Goal: Information Seeking & Learning: Learn about a topic

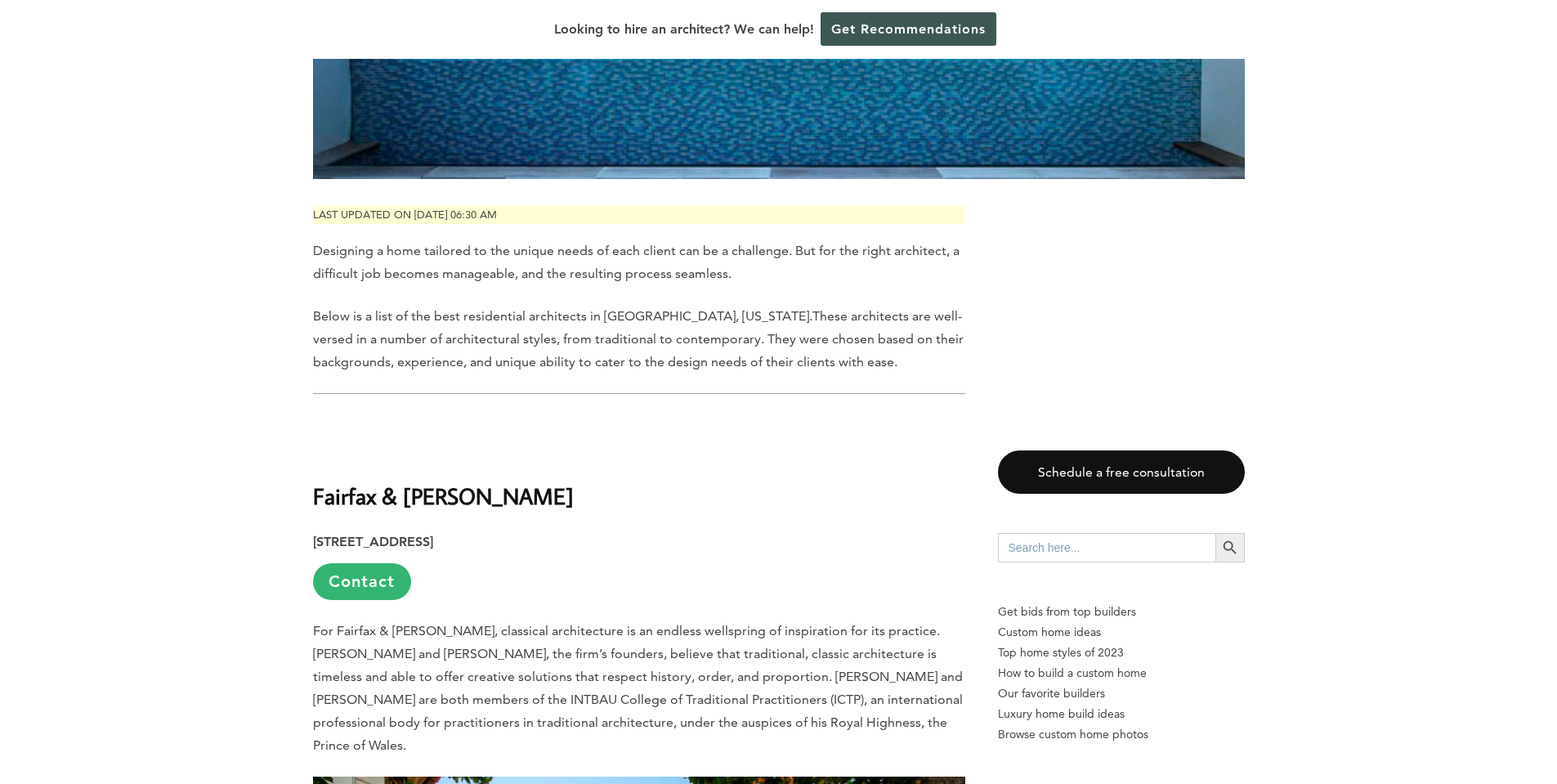
scroll to position [710, 0]
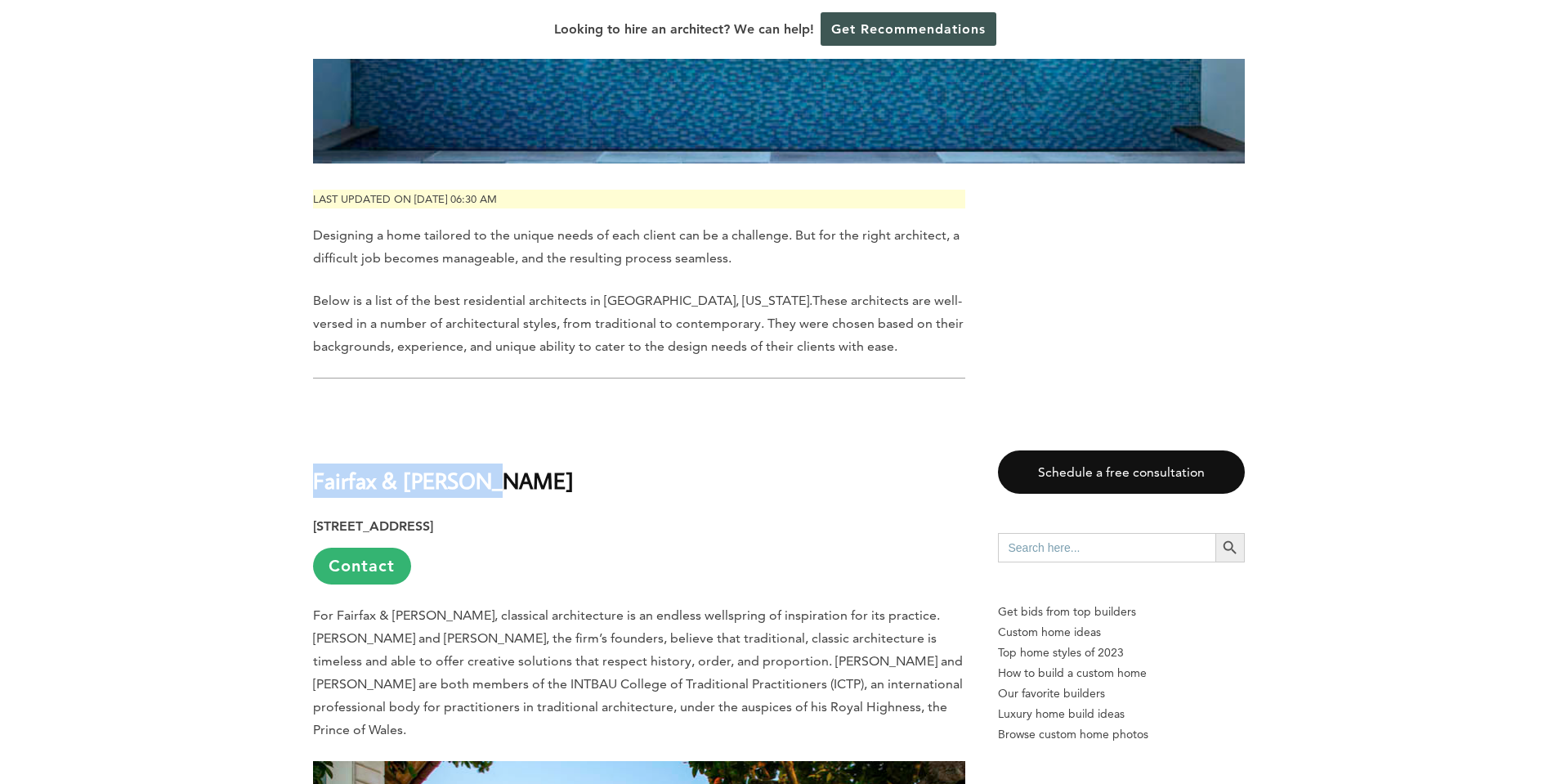
drag, startPoint x: 299, startPoint y: 440, endPoint x: 514, endPoint y: 432, distance: 215.1
copy b "Fairfax & [PERSON_NAME]"
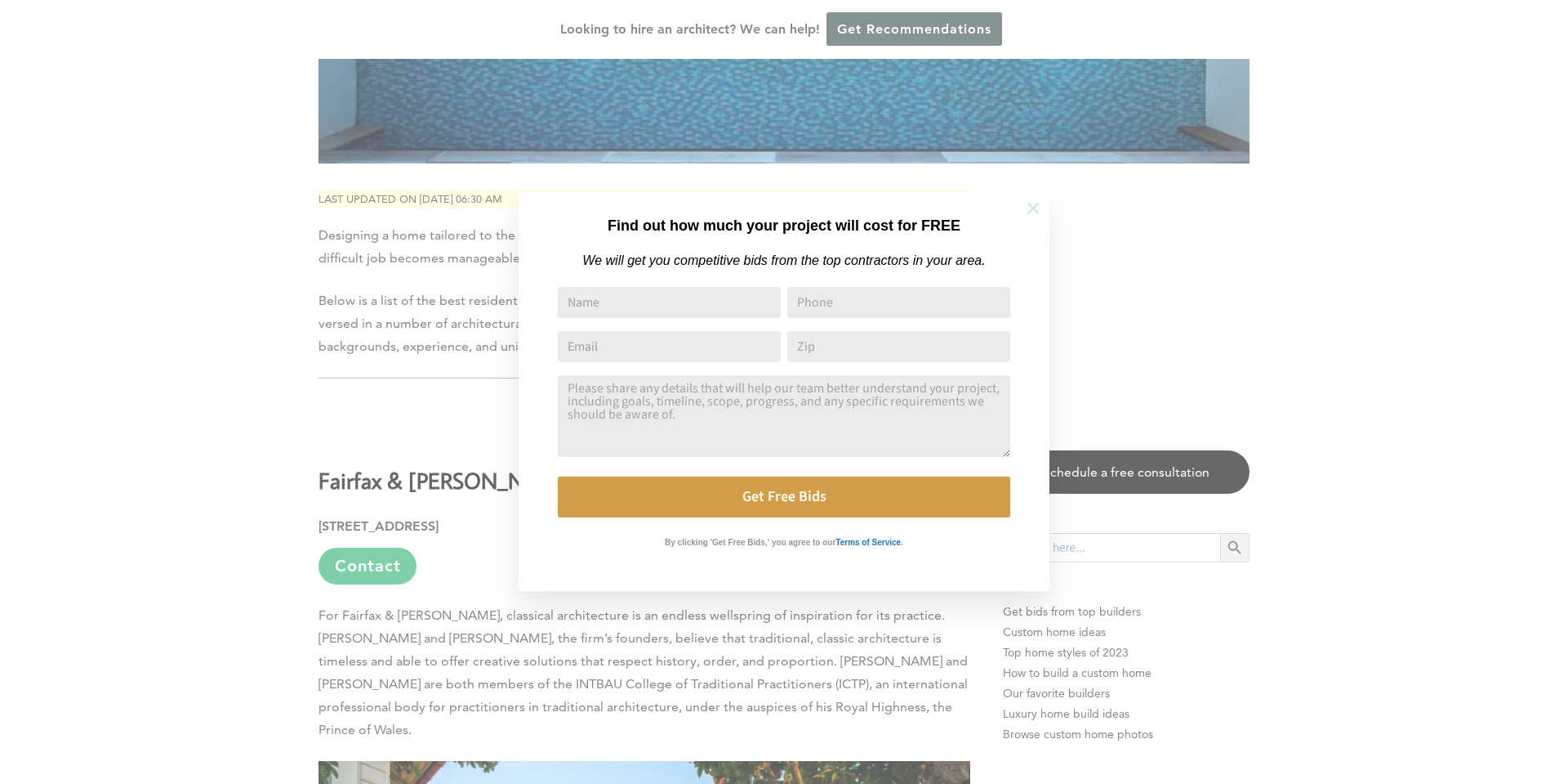
click at [1036, 210] on icon at bounding box center [1033, 207] width 18 height 18
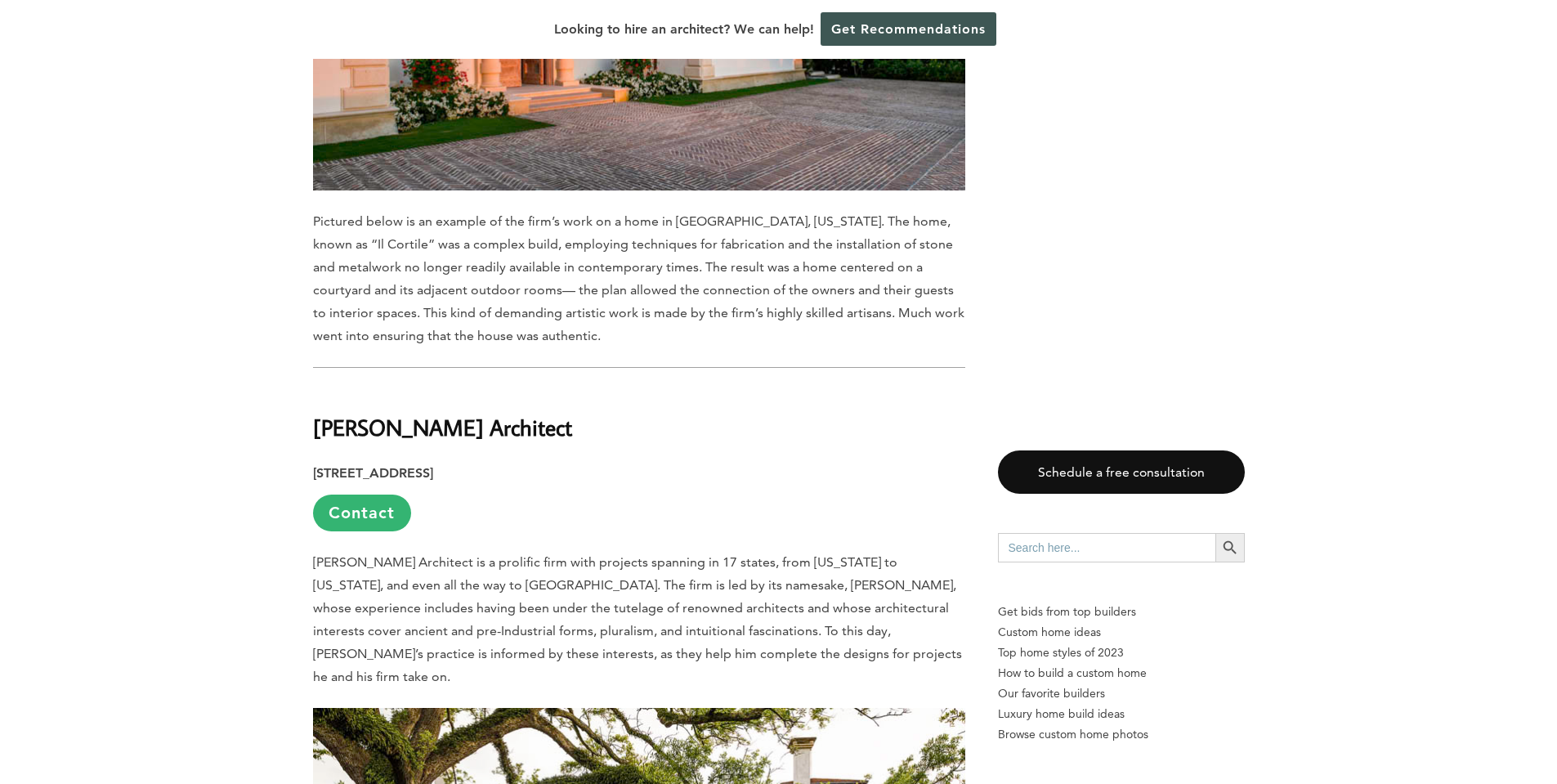
scroll to position [1718, 0]
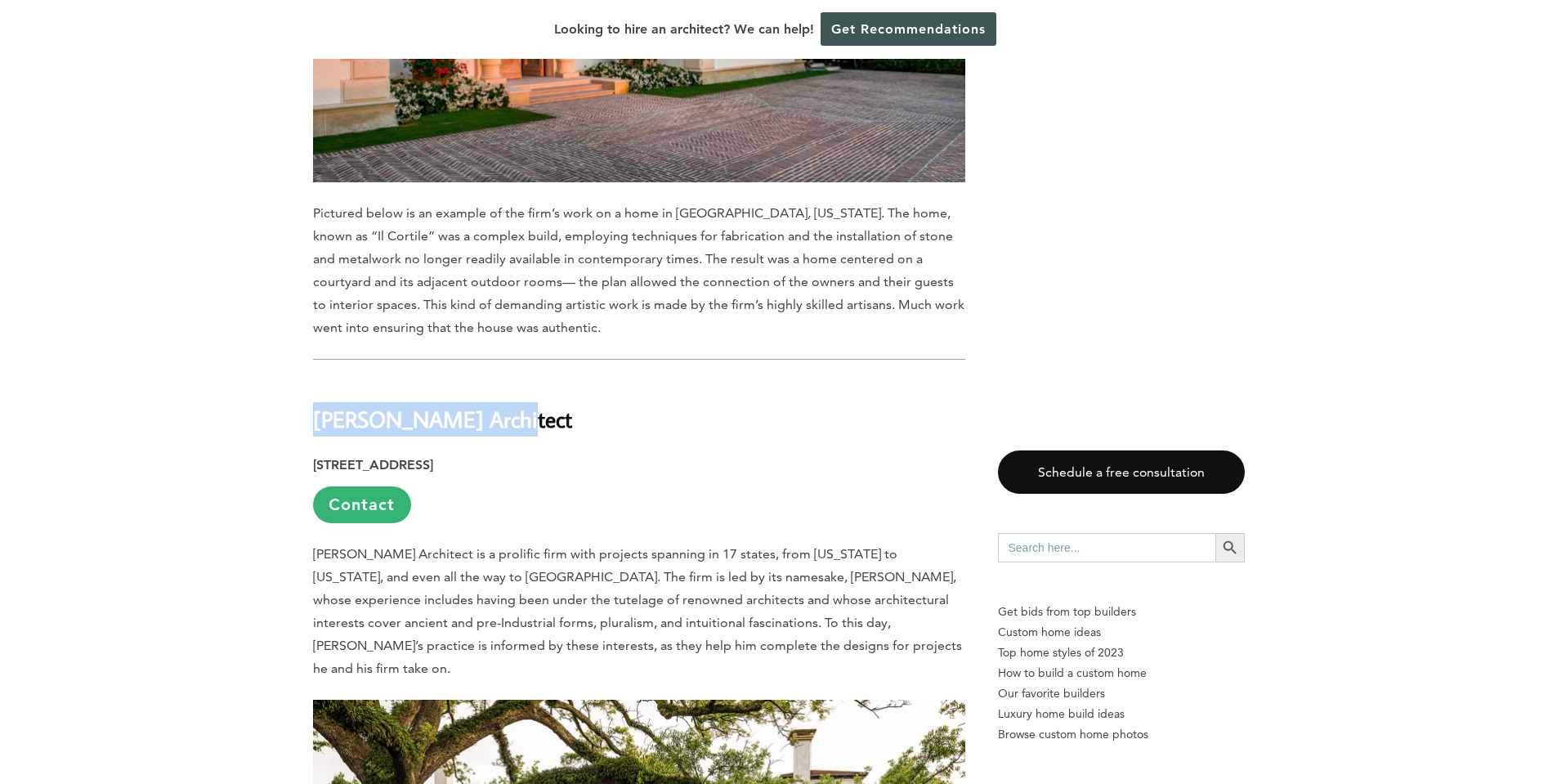
drag, startPoint x: 491, startPoint y: 354, endPoint x: 307, endPoint y: 361, distance: 184.1
copy b "[PERSON_NAME] Architect"
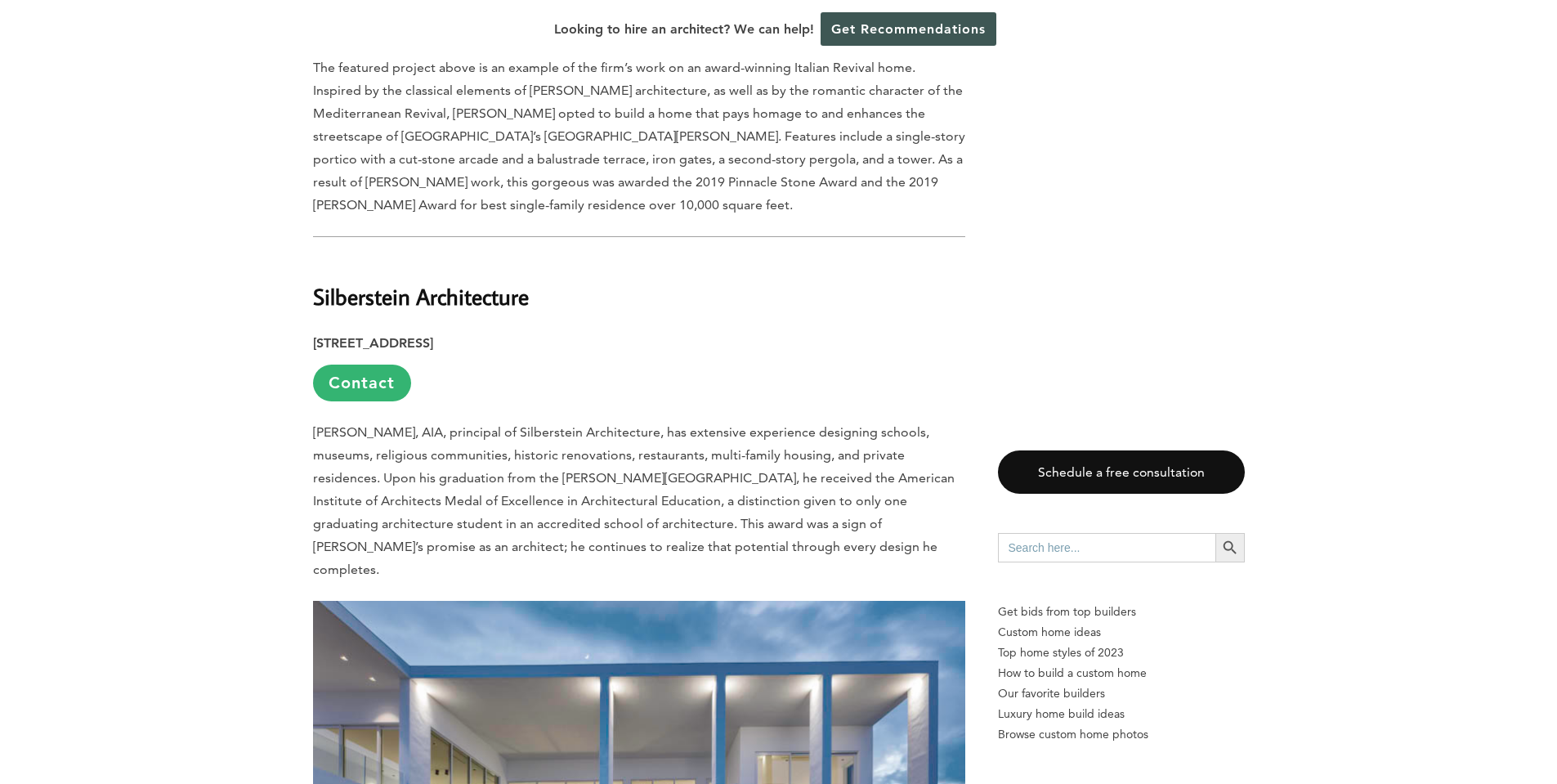
scroll to position [2713, 0]
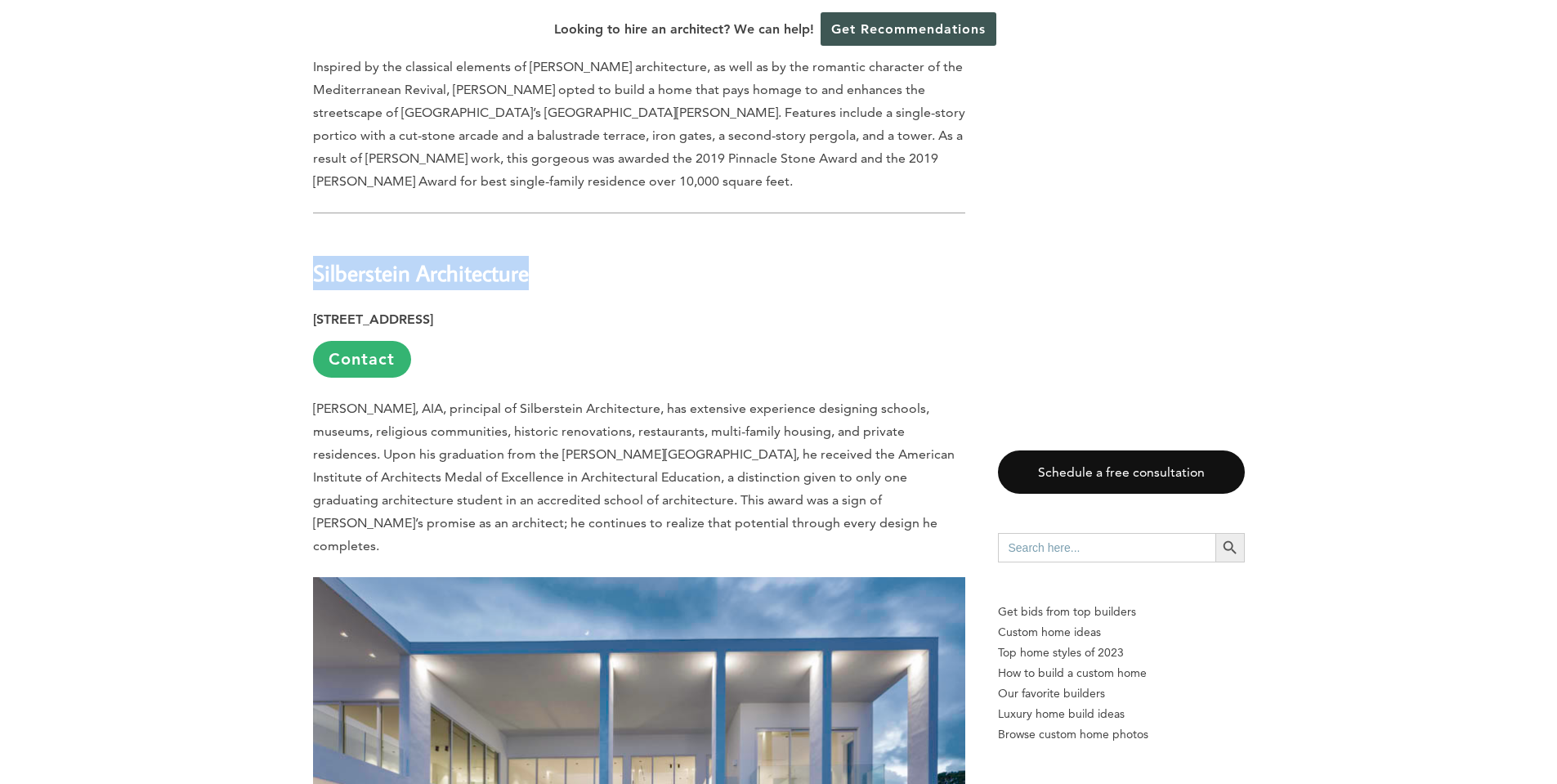
drag, startPoint x: 528, startPoint y: 196, endPoint x: 304, endPoint y: 193, distance: 224.0
copy b "Silberstein Architecture"
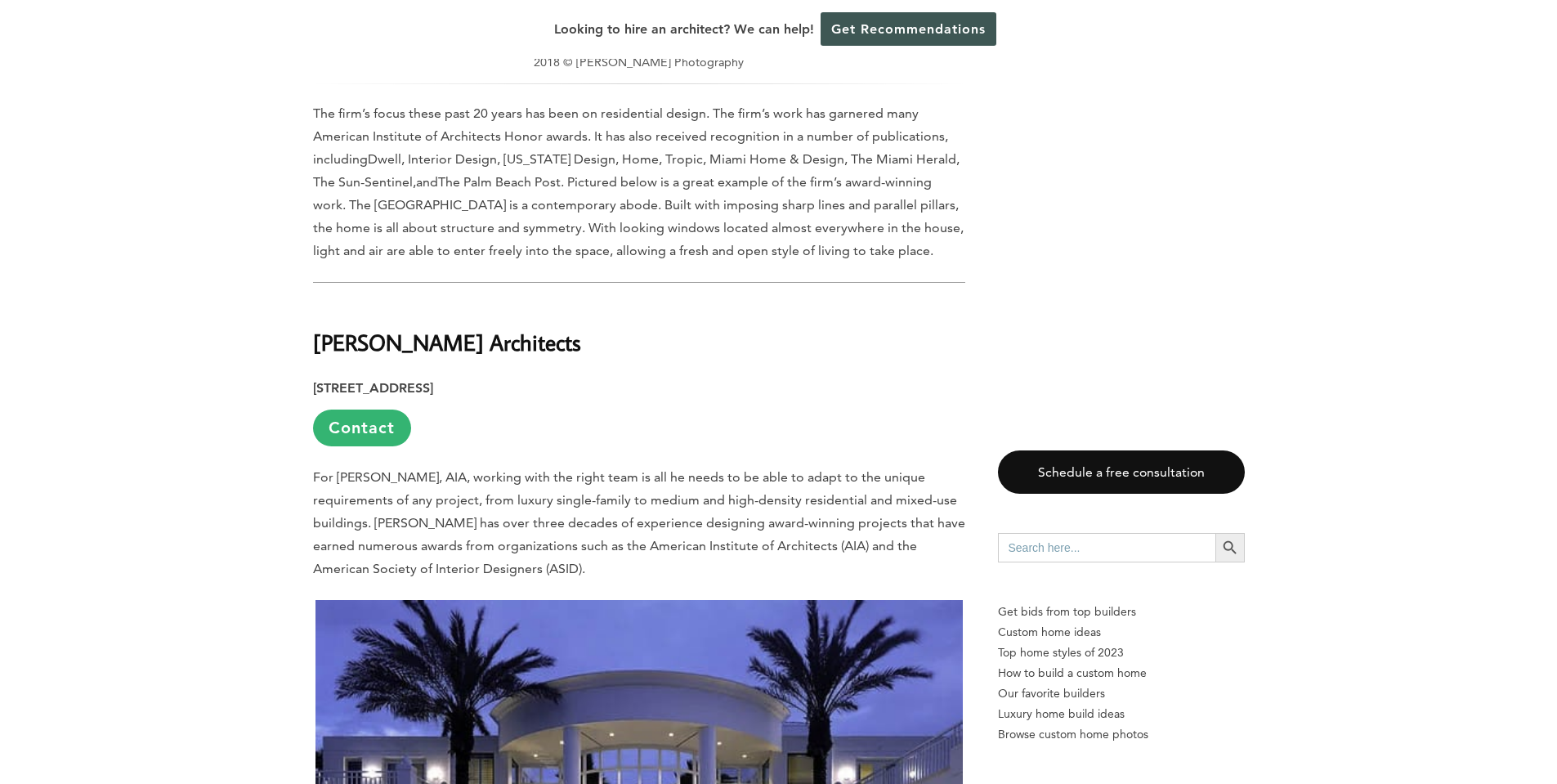
scroll to position [3832, 0]
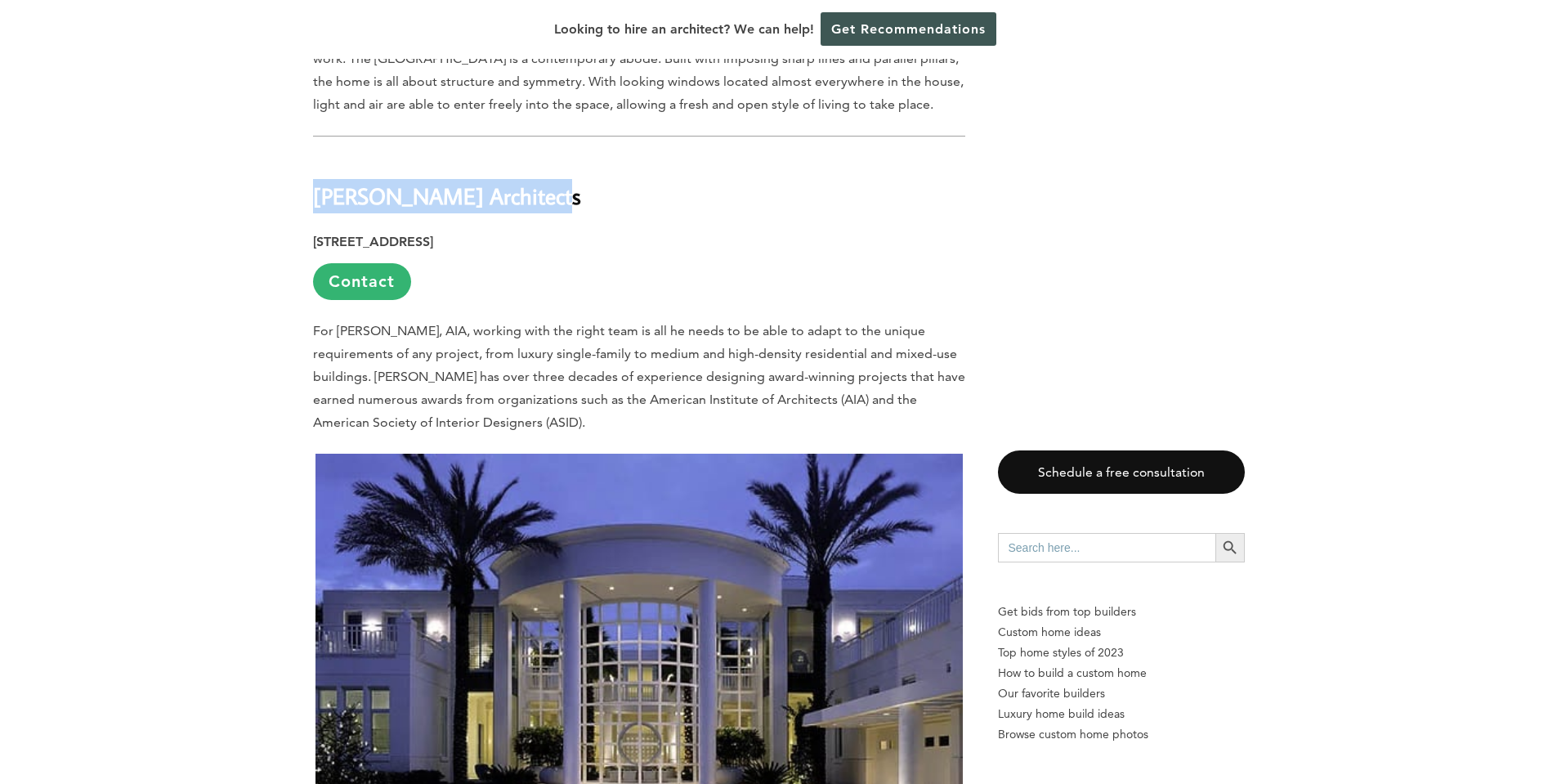
drag, startPoint x: 543, startPoint y: 88, endPoint x: 179, endPoint y: 77, distance: 364.2
copy b "[PERSON_NAME] Architects"
